Goal: Information Seeking & Learning: Learn about a topic

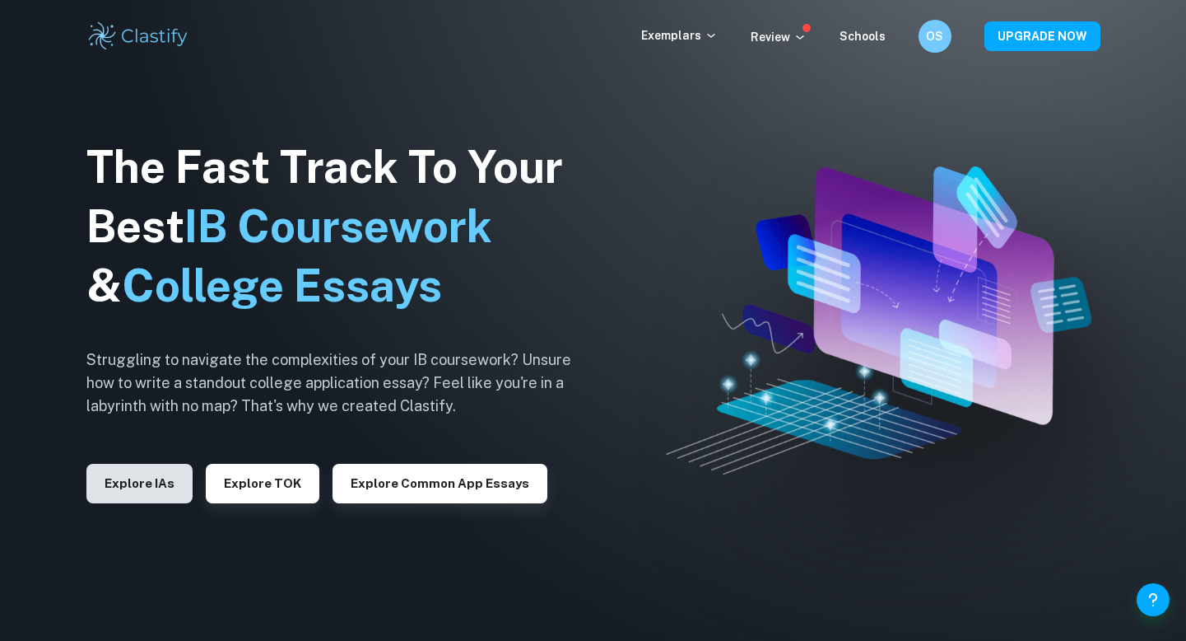
click at [160, 494] on button "Explore IAs" at bounding box center [139, 484] width 106 height 40
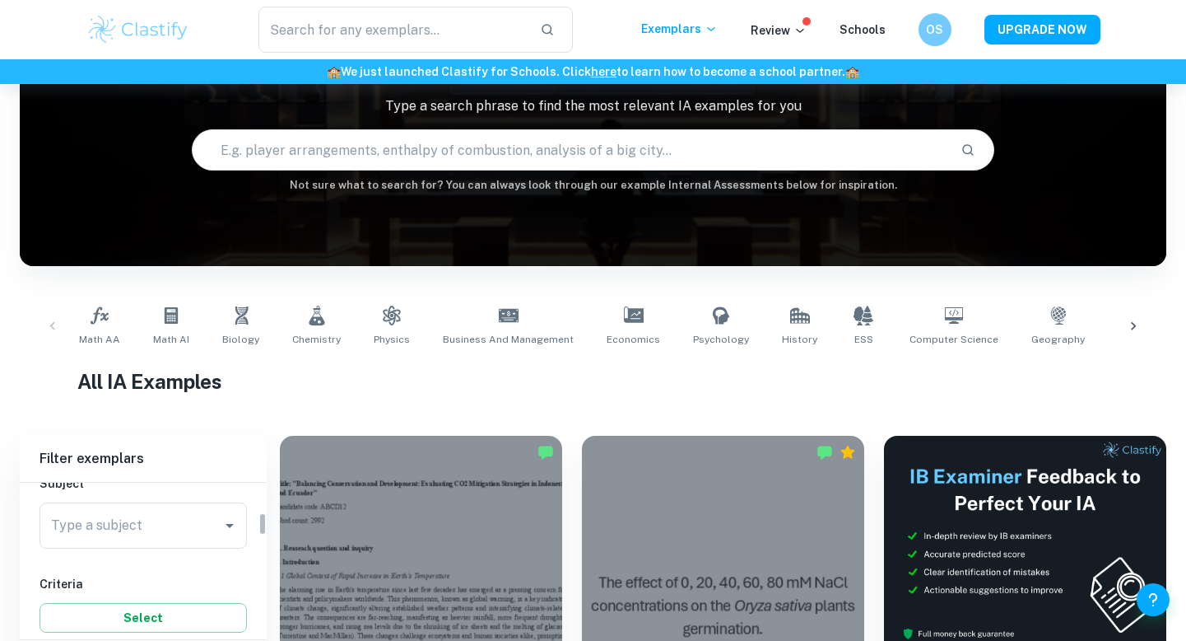
scroll to position [198, 0]
click at [134, 510] on input "Type a subject" at bounding box center [131, 525] width 168 height 31
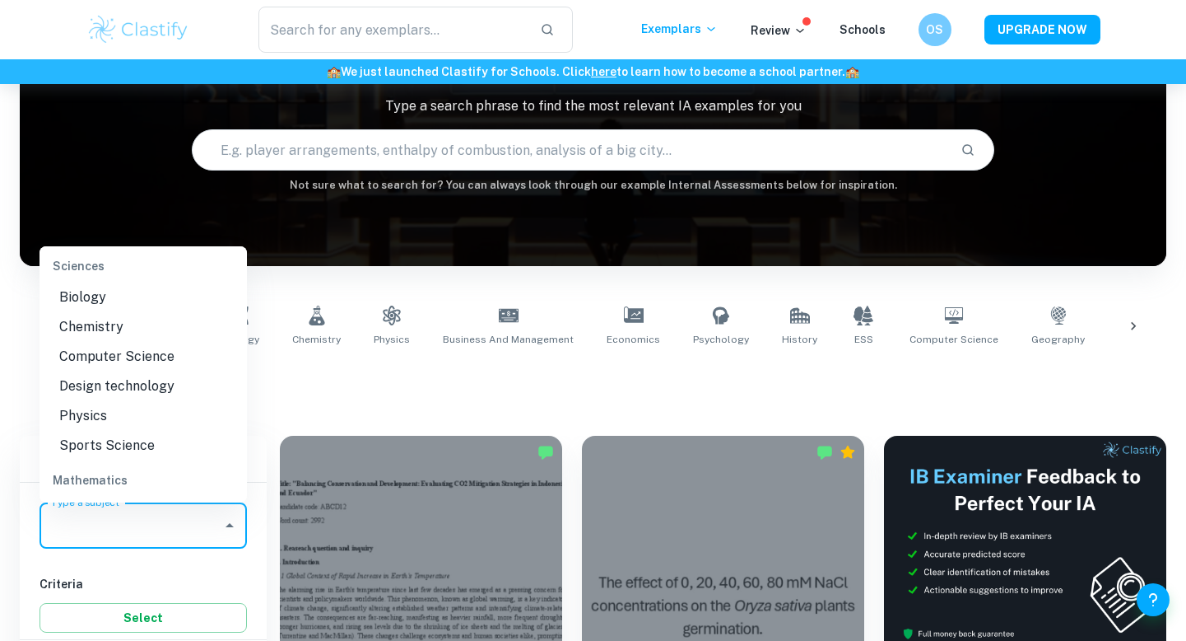
scroll to position [2046, 0]
click at [142, 400] on li "Physics" at bounding box center [143, 415] width 207 height 30
type input "Physics"
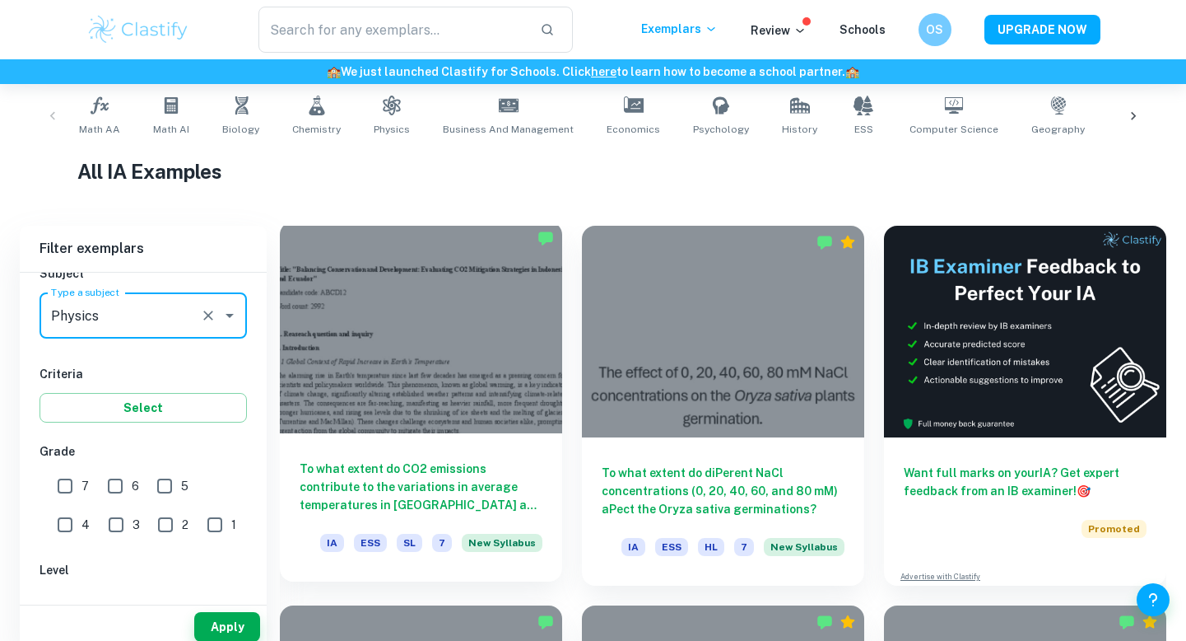
scroll to position [346, 0]
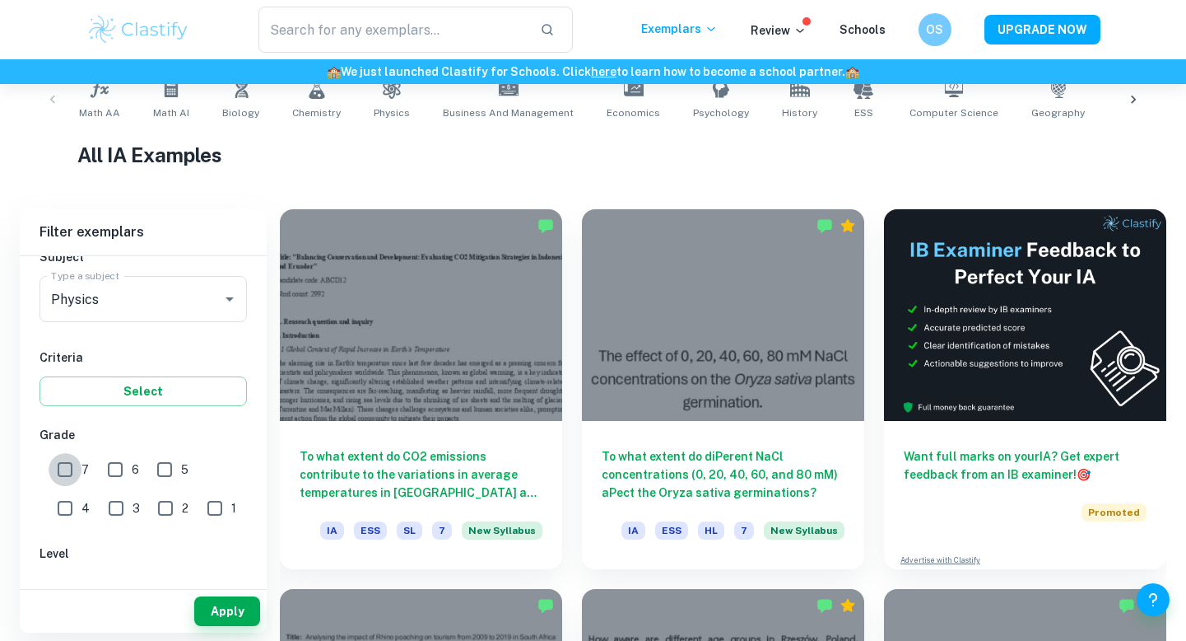
click at [65, 473] on input "7" at bounding box center [65, 469] width 33 height 33
checkbox input "true"
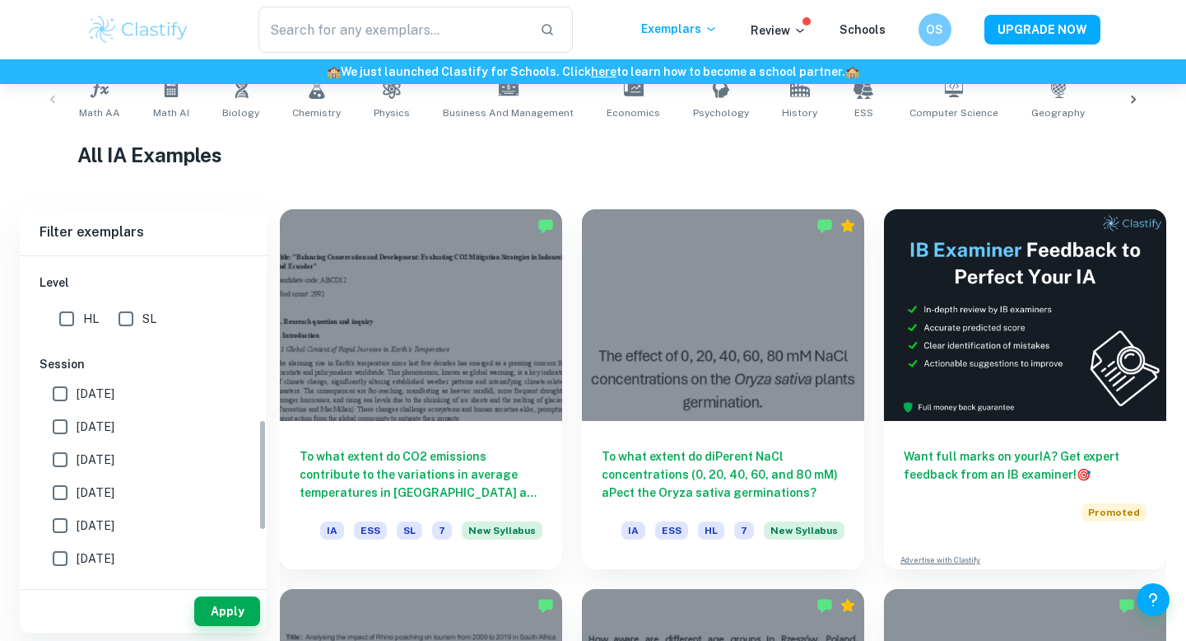
scroll to position [492, 0]
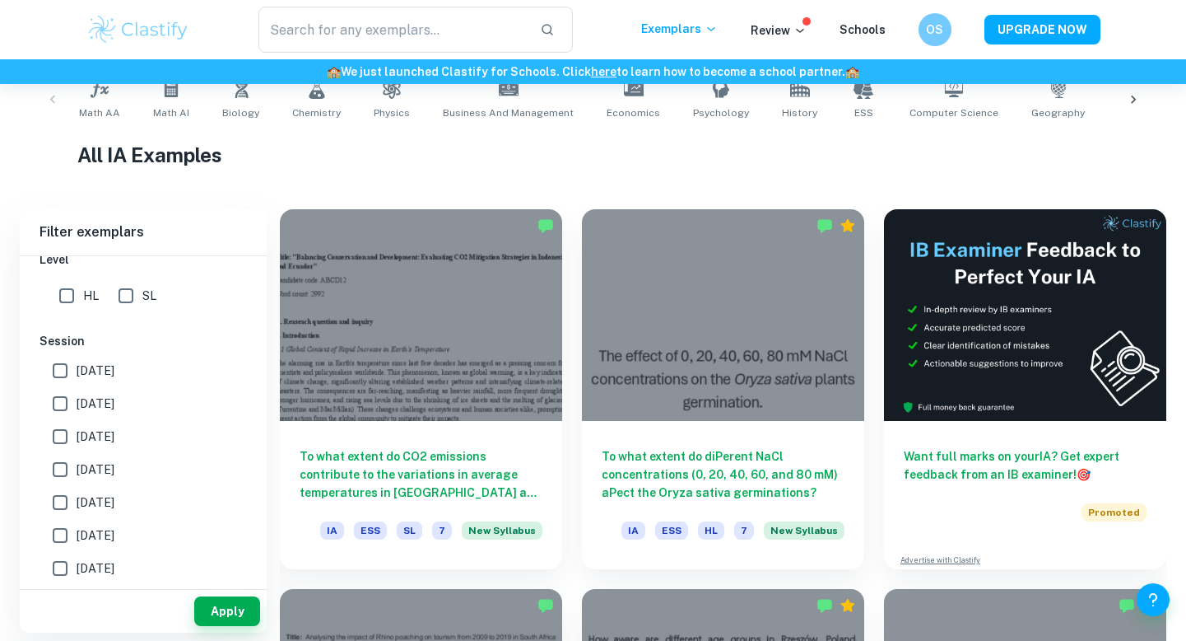
click at [62, 403] on input "[DATE]" at bounding box center [60, 403] width 33 height 33
checkbox input "true"
click at [58, 361] on input "[DATE]" at bounding box center [60, 370] width 33 height 33
checkbox input "true"
click at [224, 614] on button "Apply" at bounding box center [227, 611] width 66 height 30
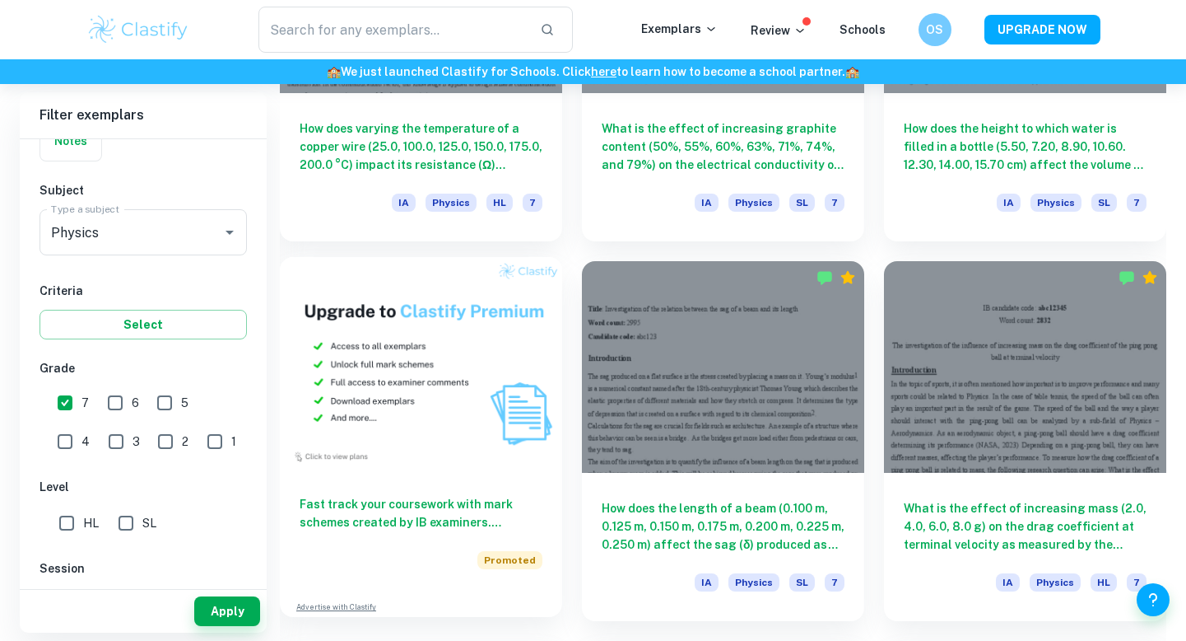
scroll to position [1055, 0]
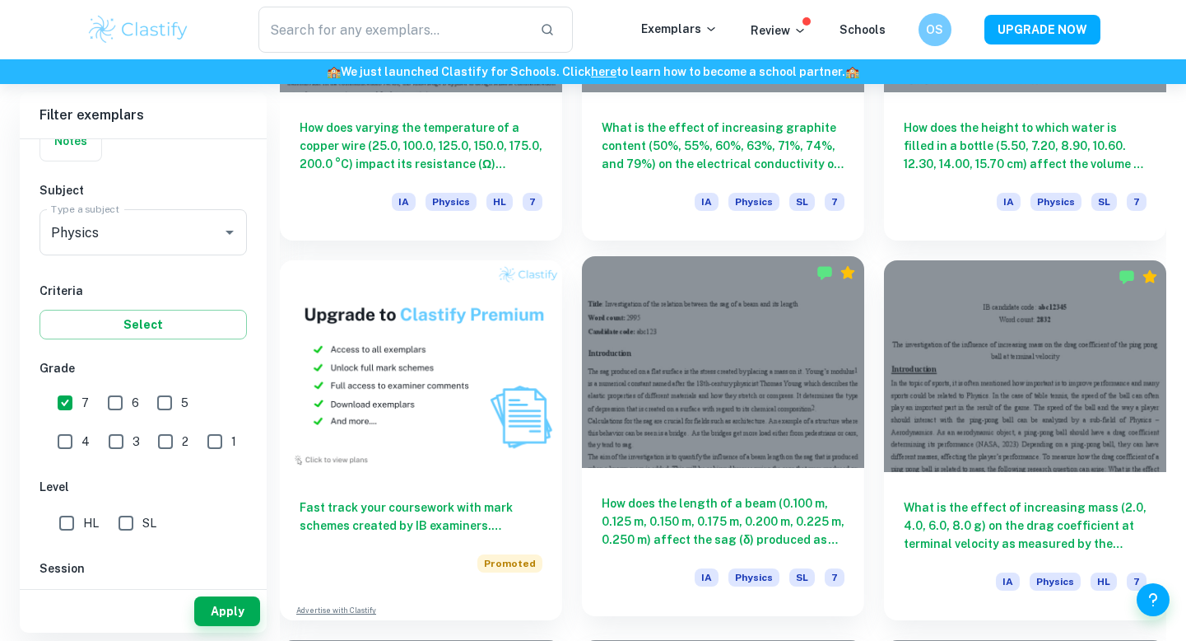
click at [767, 394] on div at bounding box center [723, 362] width 282 height 212
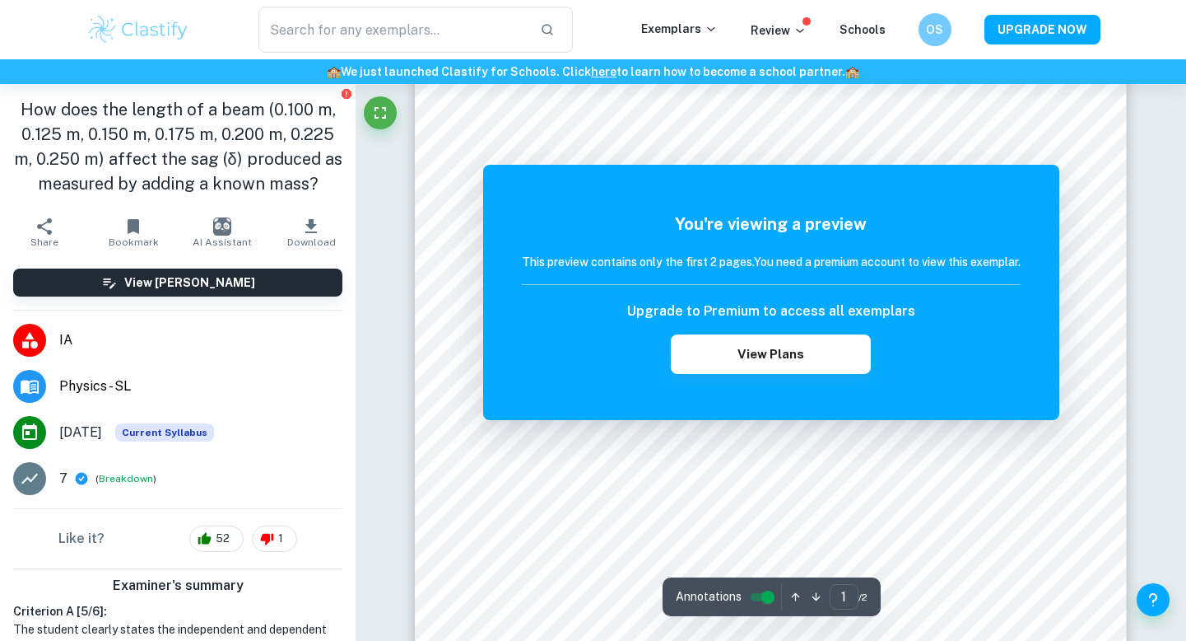
scroll to position [209, 0]
click at [706, 371] on button "View Plans" at bounding box center [770, 354] width 199 height 40
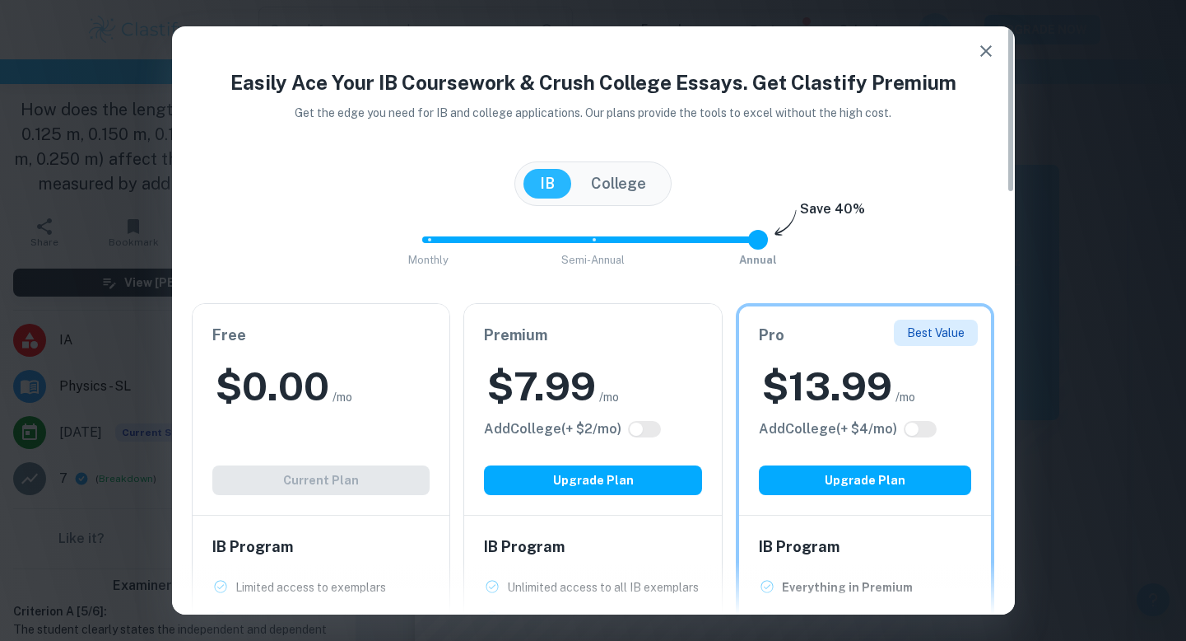
scroll to position [0, 0]
click at [977, 53] on icon "button" at bounding box center [987, 51] width 20 height 20
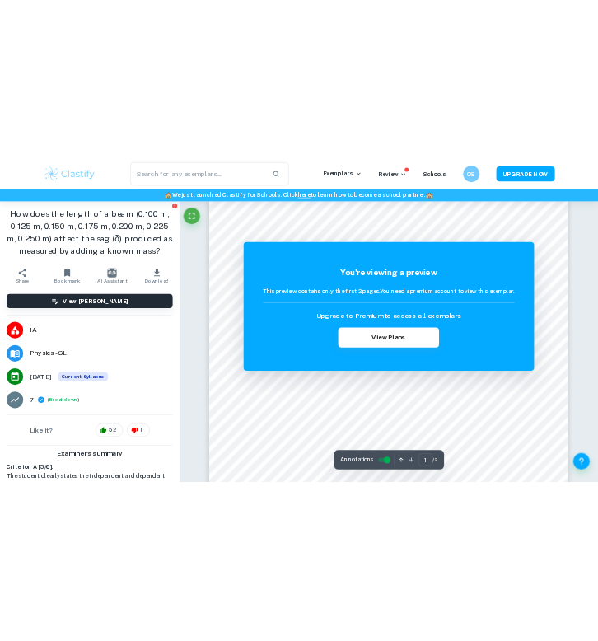
scroll to position [198, 0]
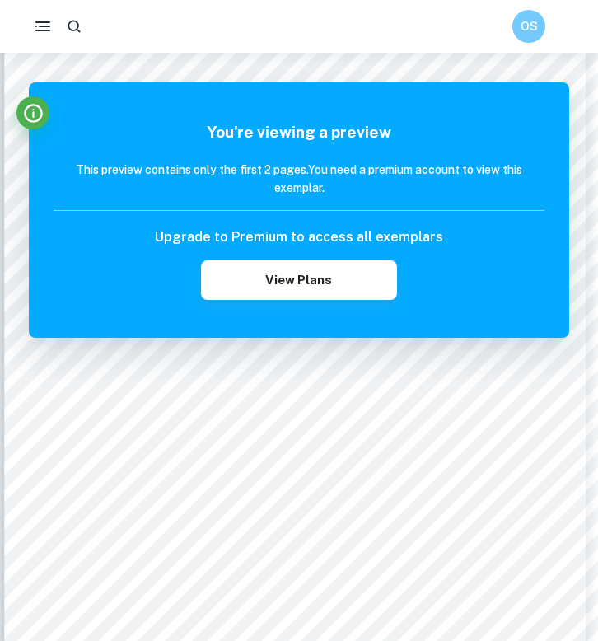
scroll to position [166, 4]
